Goal: Task Accomplishment & Management: Use online tool/utility

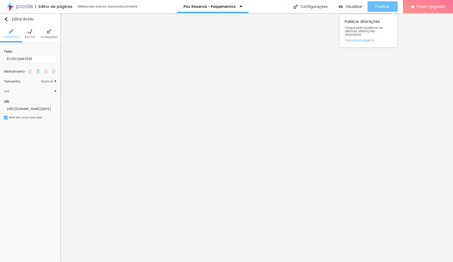
click at [383, 8] on span "Publicar" at bounding box center [382, 6] width 14 height 4
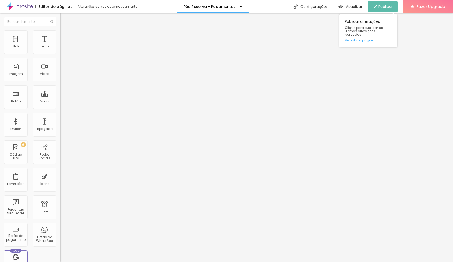
click at [387, 7] on span "Publicar" at bounding box center [385, 6] width 14 height 4
click at [378, 8] on span "Publicar" at bounding box center [382, 6] width 14 height 4
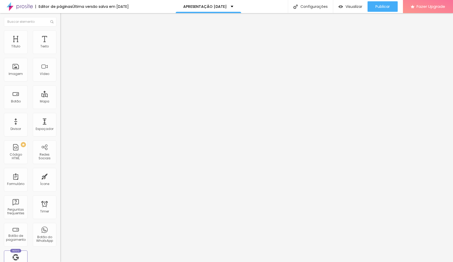
click at [60, 108] on input "[URL][DOMAIN_NAME]" at bounding box center [91, 105] width 63 height 5
paste input "[URL][DOMAIN_NAME][DATE]"
type input "[URL][DOMAIN_NAME][DATE]"
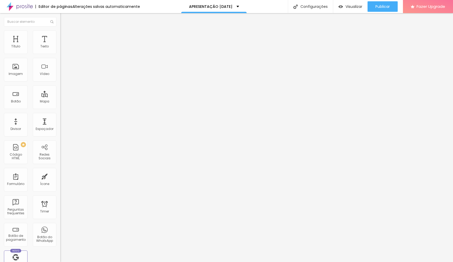
click at [60, 108] on input "[URL][DOMAIN_NAME][DATE]" at bounding box center [91, 105] width 63 height 5
paste input "[URL][DOMAIN_NAME]"
type input "[URL][DOMAIN_NAME]"
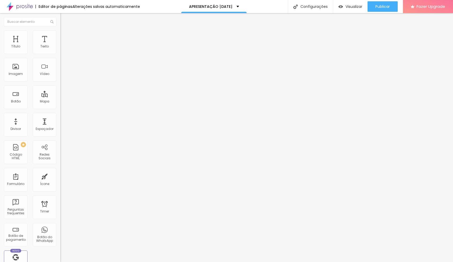
click at [60, 108] on input "[URL][DOMAIN_NAME]" at bounding box center [91, 105] width 63 height 5
paste input "[DOMAIN_NAME][URL]"
type input "[URL][DOMAIN_NAME]"
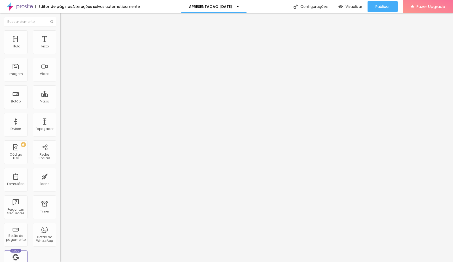
click at [60, 108] on input "[URL][DOMAIN_NAME]" at bounding box center [91, 105] width 63 height 5
paste input "[DOMAIN_NAME][URL]"
type input "[URL][DOMAIN_NAME]"
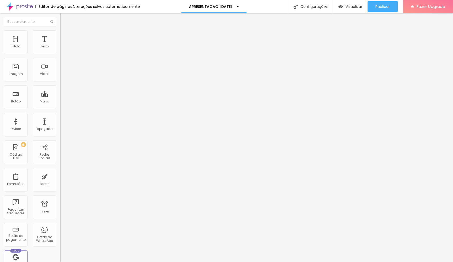
click at [60, 108] on input "[URL][DOMAIN_NAME]" at bounding box center [91, 105] width 63 height 5
paste input "[DOMAIN_NAME][URL]"
type input "[URL][DOMAIN_NAME]"
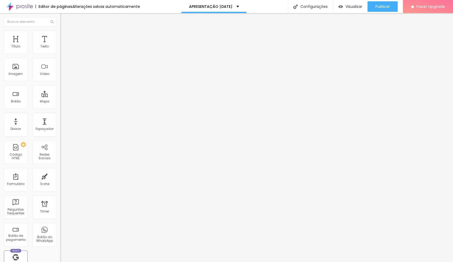
click at [60, 108] on input "[URL][DOMAIN_NAME]" at bounding box center [91, 105] width 63 height 5
paste input "[DOMAIN_NAME][URL]"
type input "[URL][DOMAIN_NAME]"
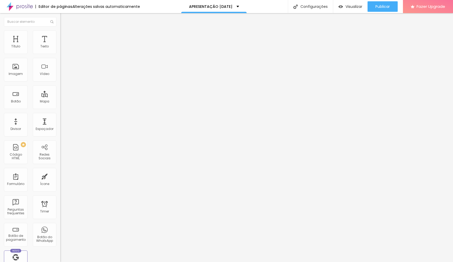
click at [60, 108] on input "[URL][DOMAIN_NAME]" at bounding box center [91, 105] width 63 height 5
paste input "[DOMAIN_NAME][URL]"
type input "[URL][DOMAIN_NAME]"
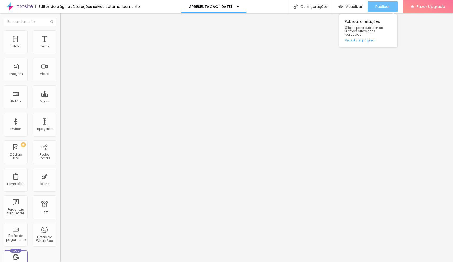
click at [389, 8] on span "Publicar" at bounding box center [382, 6] width 14 height 4
click at [354, 3] on div "Visualizar" at bounding box center [350, 6] width 24 height 10
